Goal: Check status: Check status

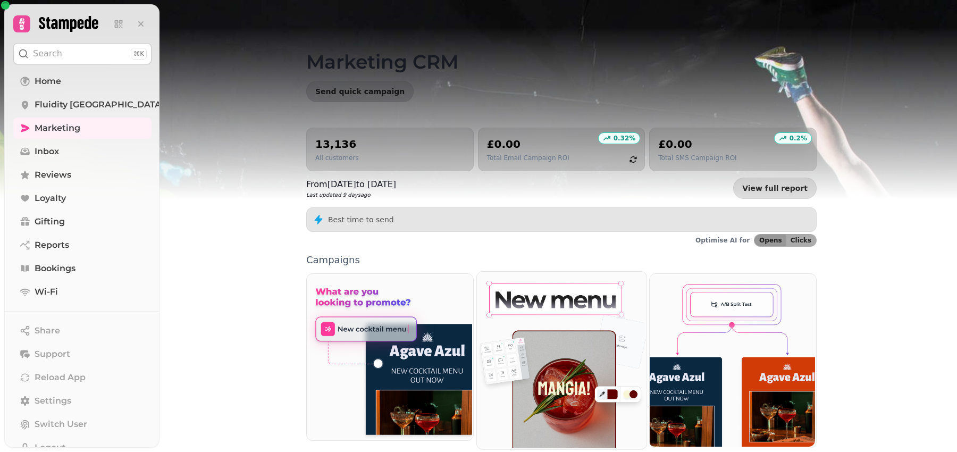
click at [567, 376] on img at bounding box center [560, 359] width 170 height 177
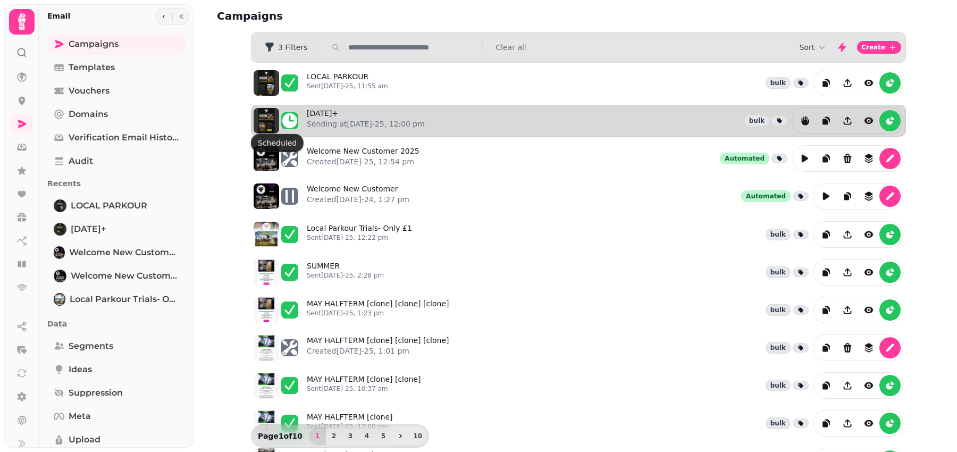
click at [263, 126] on img at bounding box center [267, 121] width 26 height 26
click at [343, 115] on link "[DATE]+ Sending at [DATE]-25, 12:00 pm" at bounding box center [366, 121] width 118 height 26
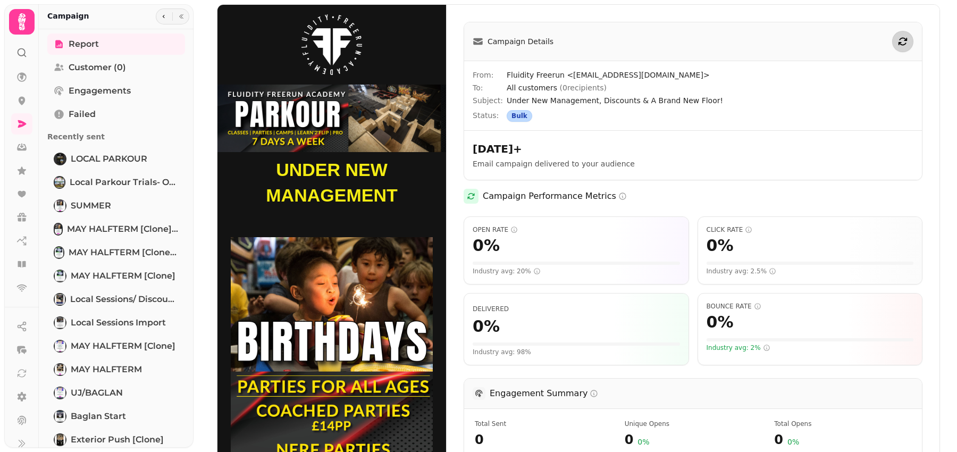
click at [906, 42] on icon "button" at bounding box center [903, 41] width 11 height 11
click at [900, 37] on icon "button" at bounding box center [903, 41] width 11 height 11
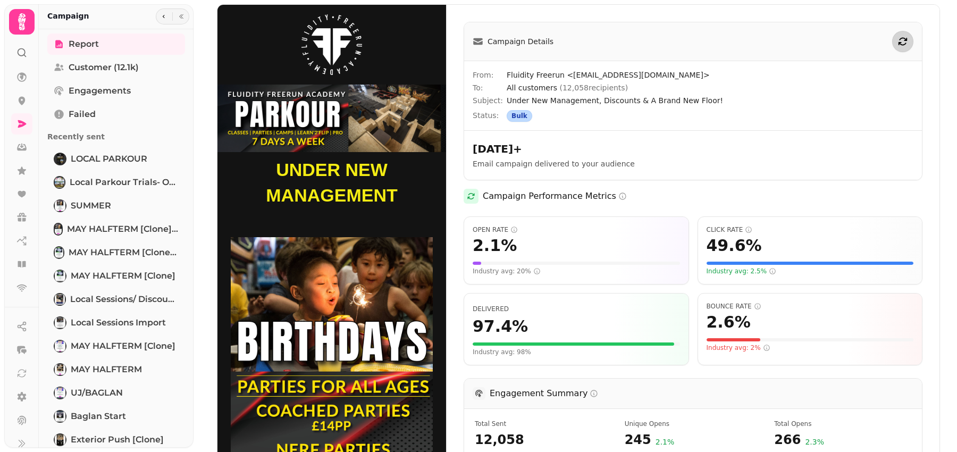
click at [908, 41] on icon "button" at bounding box center [903, 41] width 11 height 11
click at [902, 41] on icon "button" at bounding box center [903, 41] width 11 height 11
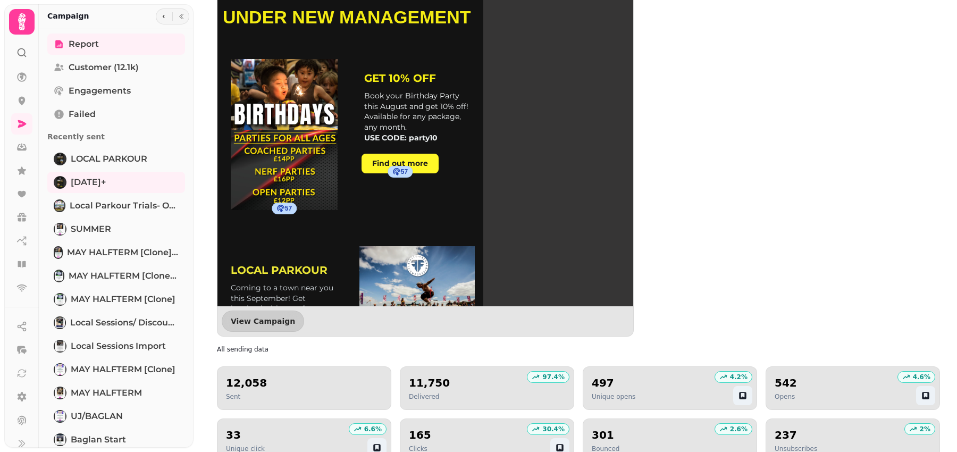
scroll to position [822, 0]
